Goal: Transaction & Acquisition: Book appointment/travel/reservation

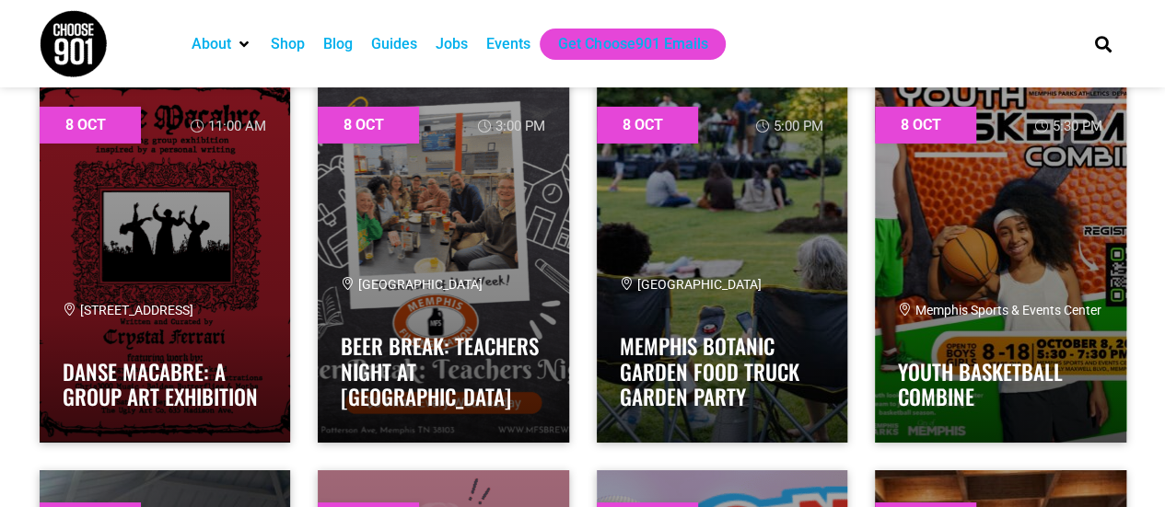
scroll to position [6600, 0]
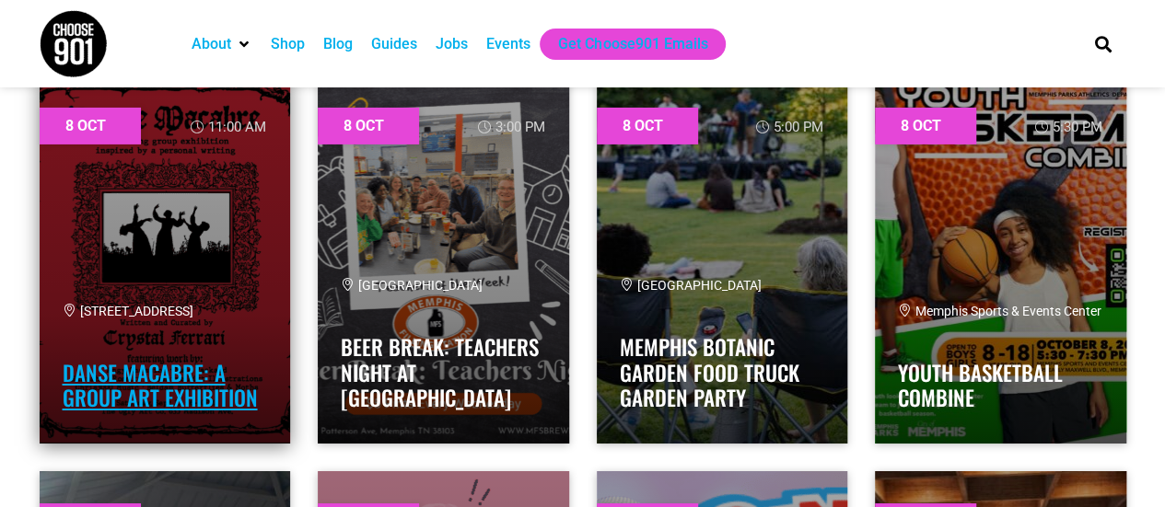
drag, startPoint x: 201, startPoint y: 284, endPoint x: 125, endPoint y: 358, distance: 106.1
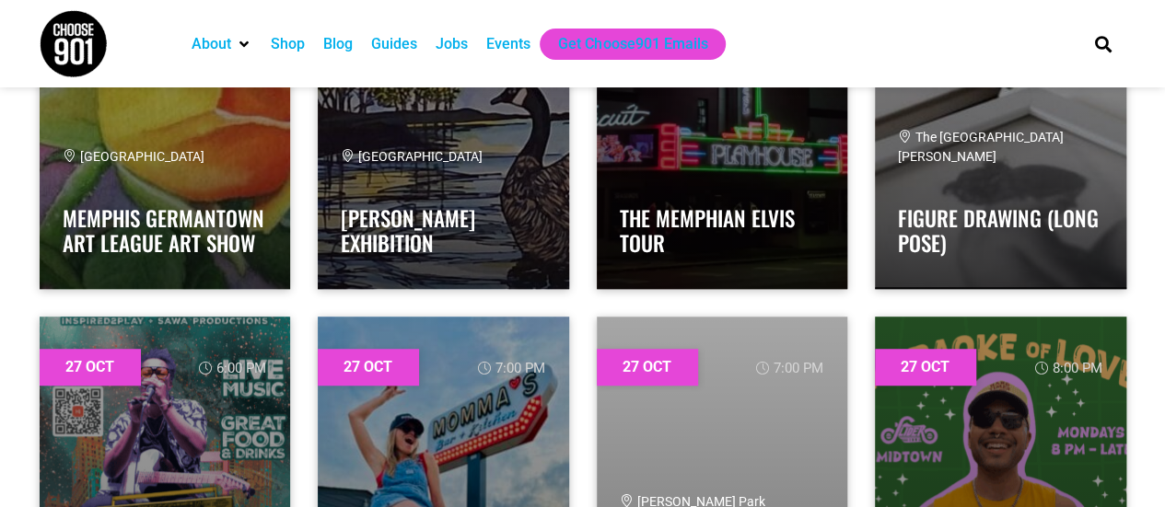
scroll to position [45947, 0]
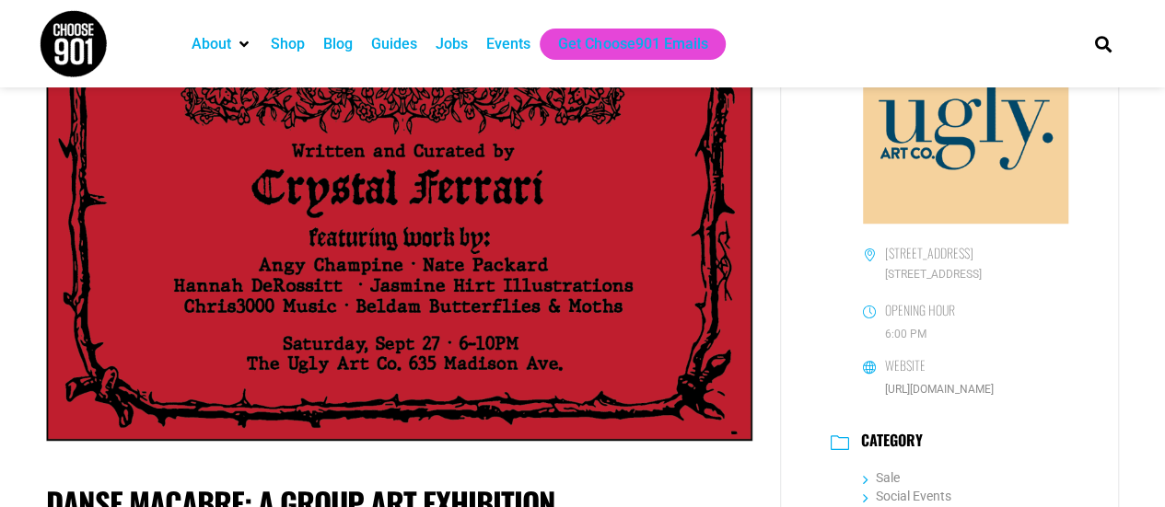
scroll to position [559, 0]
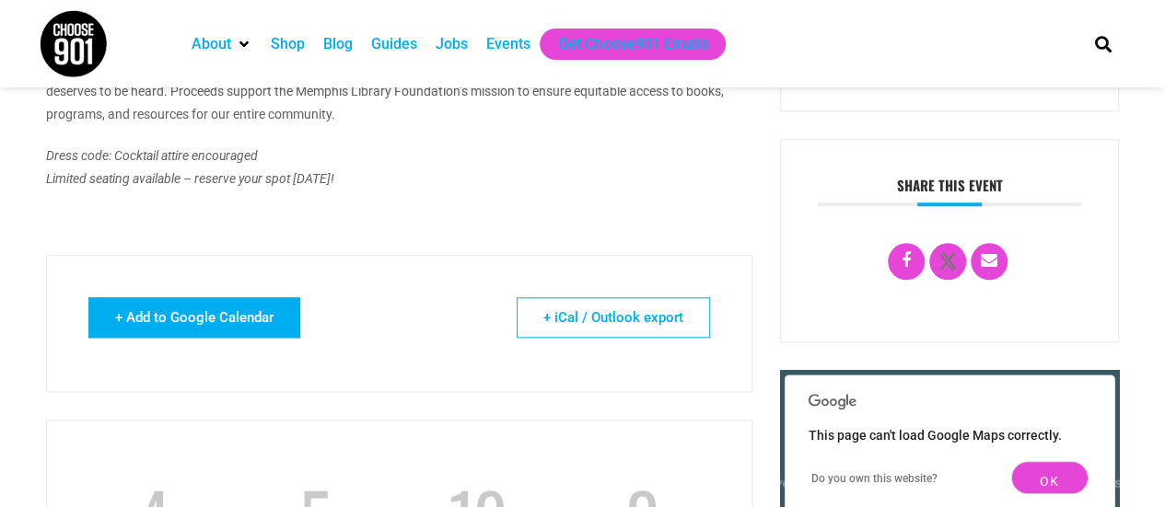
scroll to position [732, 0]
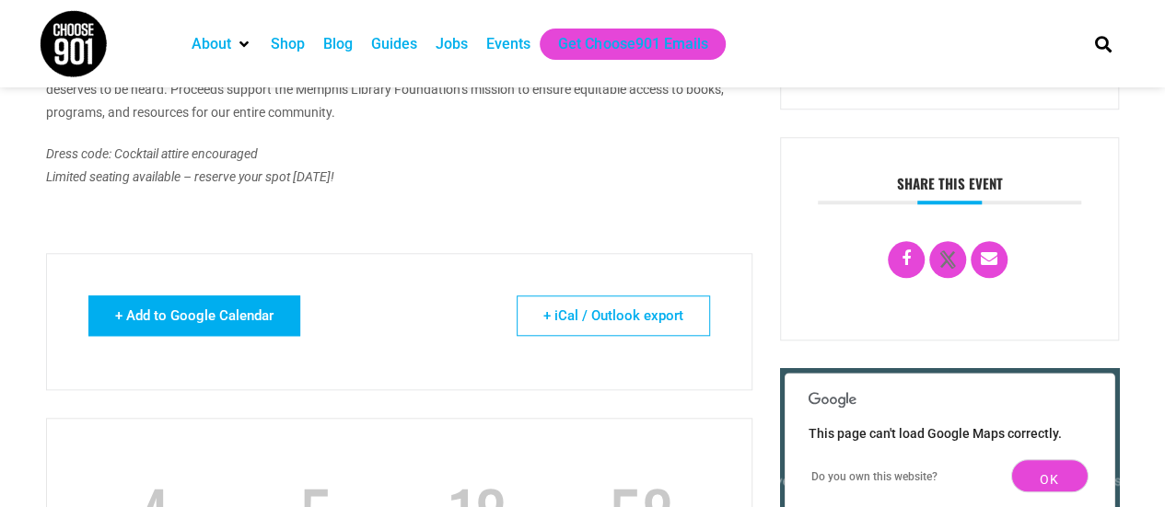
click at [197, 319] on link "+ Add to Google Calendar" at bounding box center [194, 316] width 212 height 41
